Goal: Find specific page/section: Find specific page/section

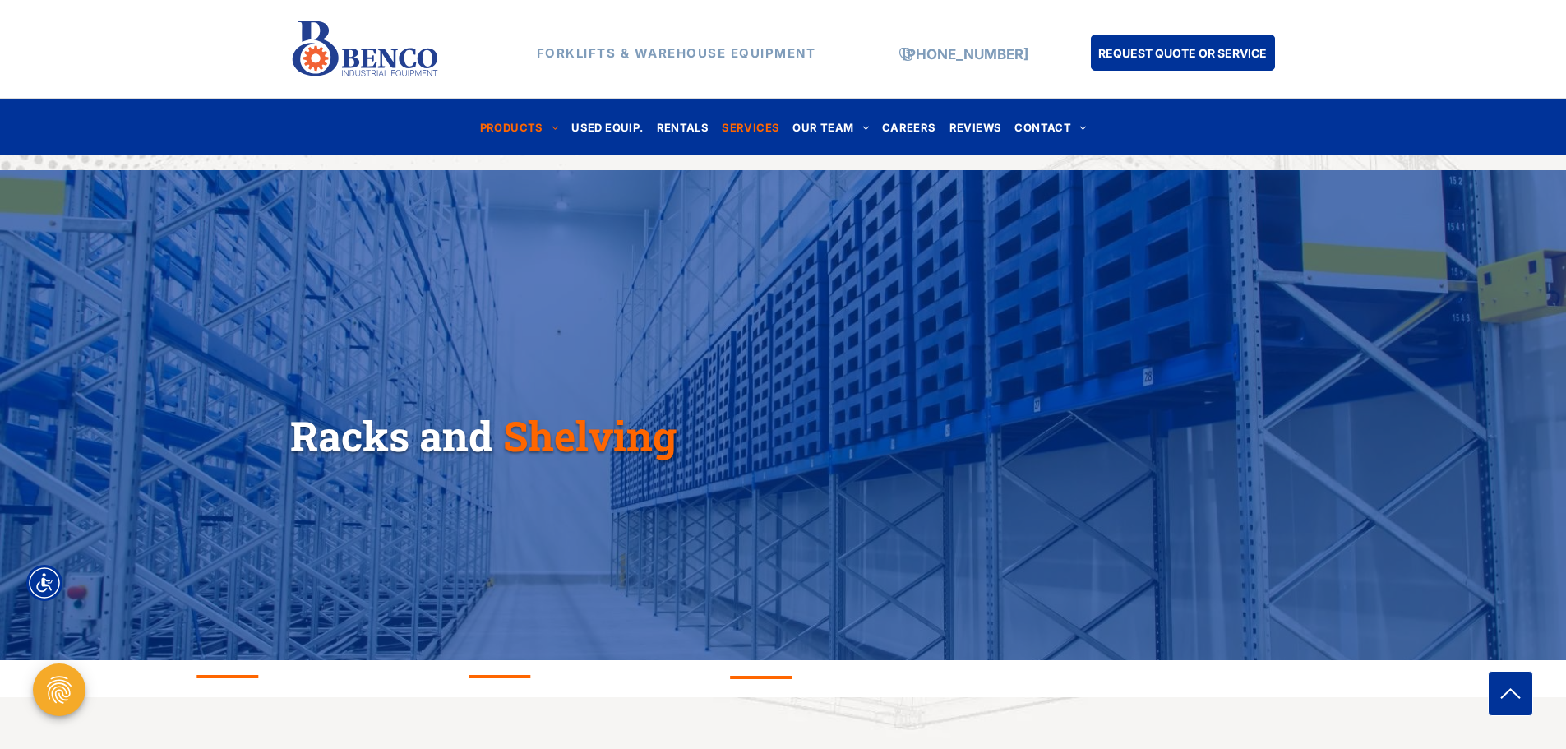
click at [766, 125] on span "SERVICES" at bounding box center [751, 127] width 58 height 22
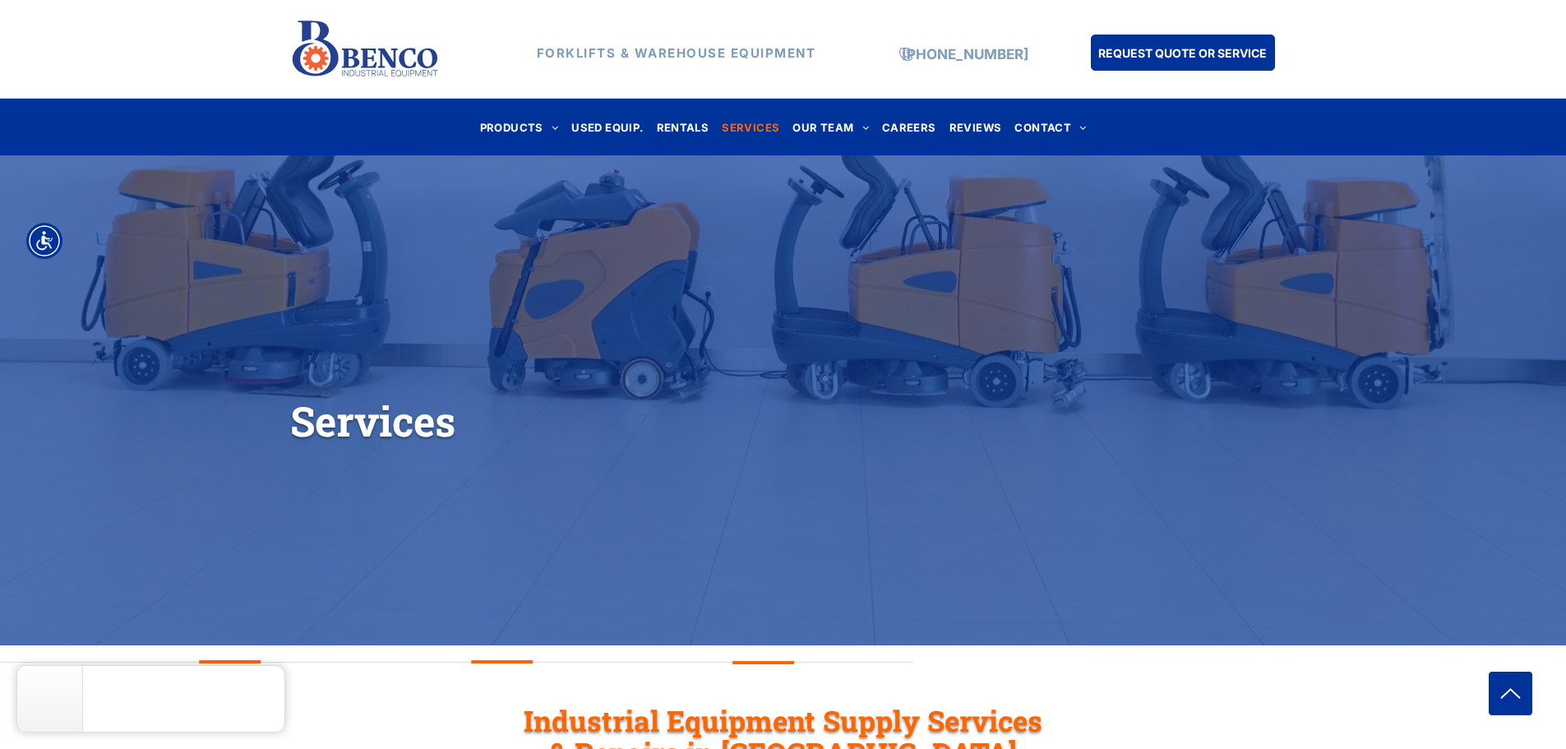
click at [603, 464] on link "RACKS & SHELVING" at bounding box center [602, 444] width 232 height 42
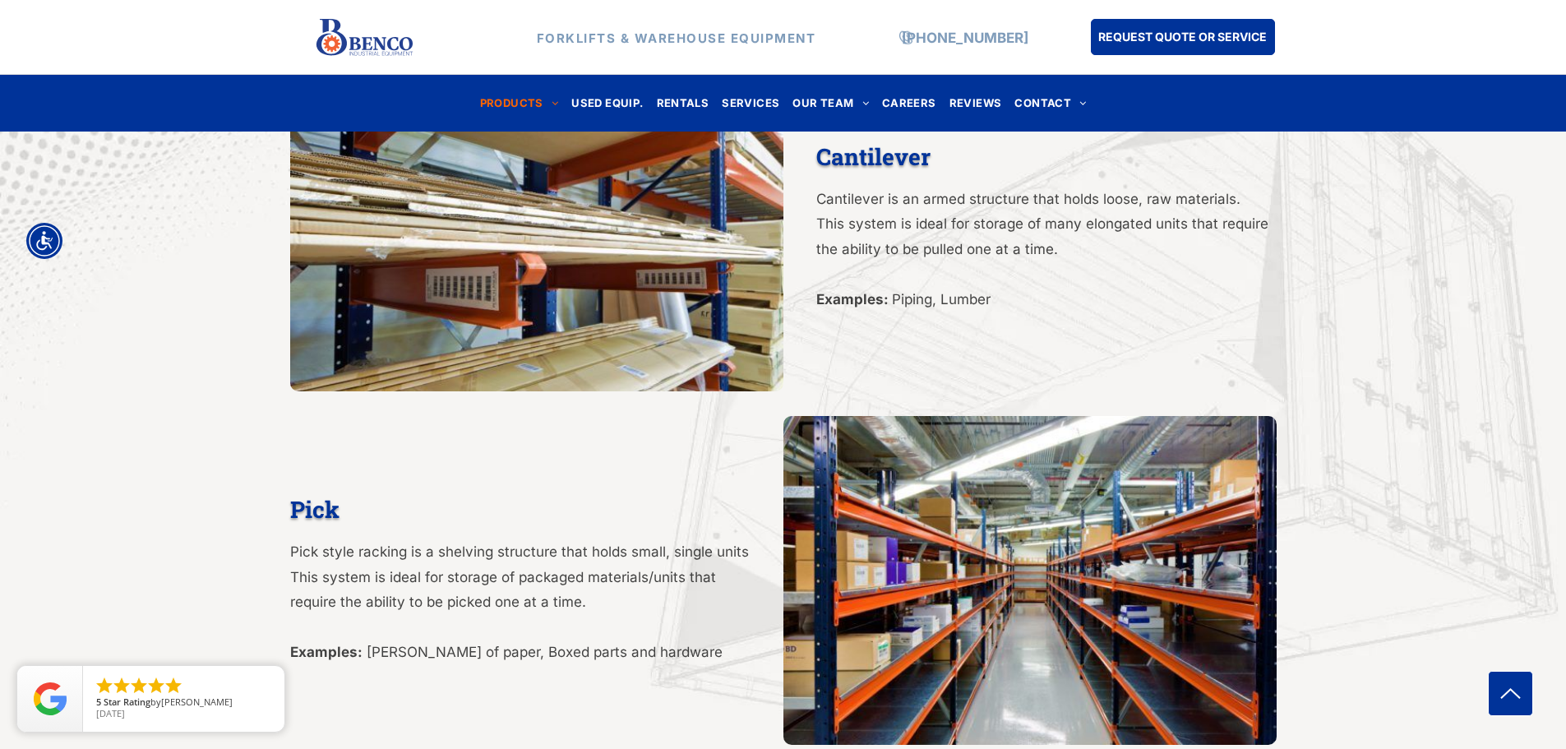
scroll to position [2795, 0]
click at [911, 500] on div at bounding box center [1022, 581] width 477 height 329
click at [317, 495] on span "Pick" at bounding box center [314, 510] width 49 height 30
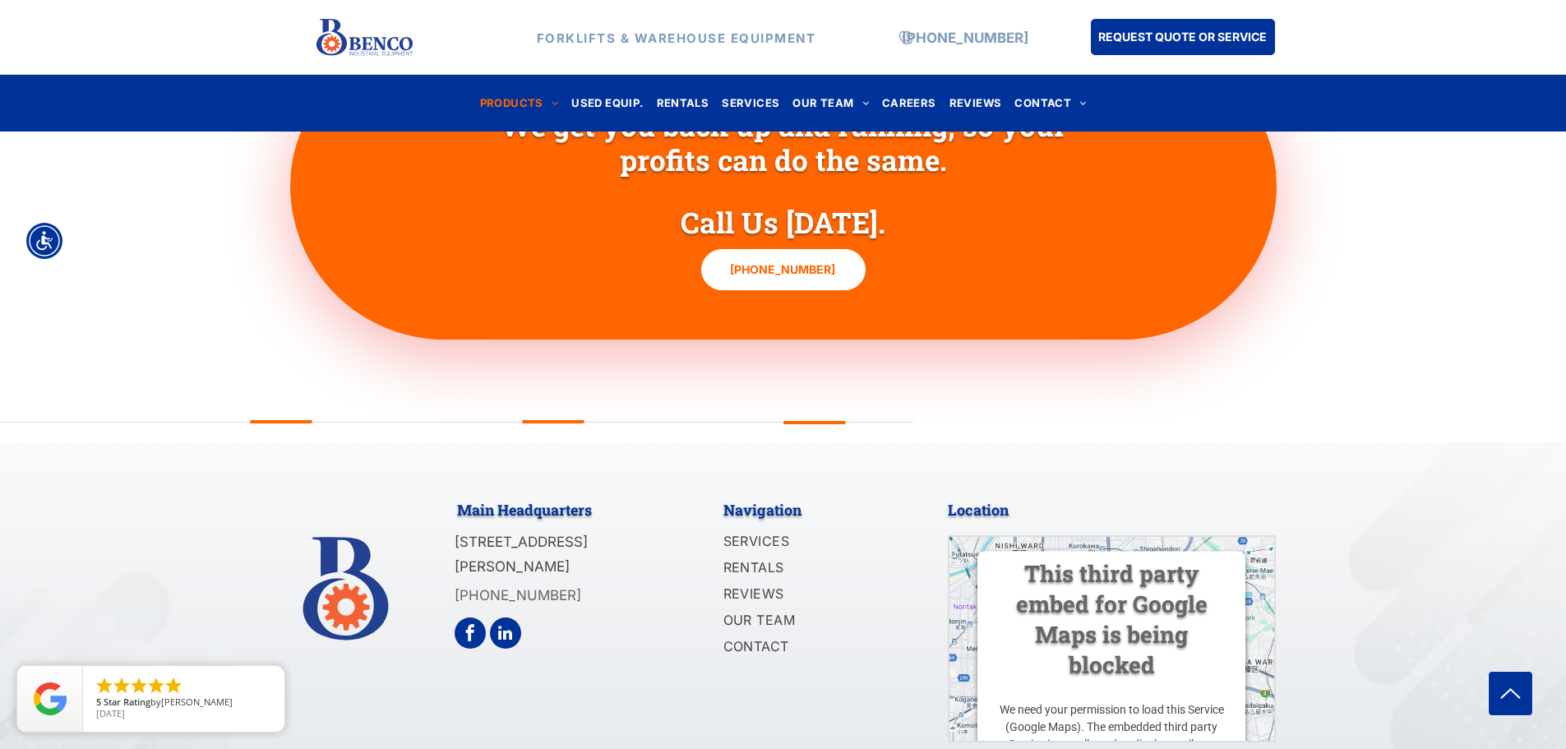
scroll to position [0, 0]
